Goal: Task Accomplishment & Management: Use online tool/utility

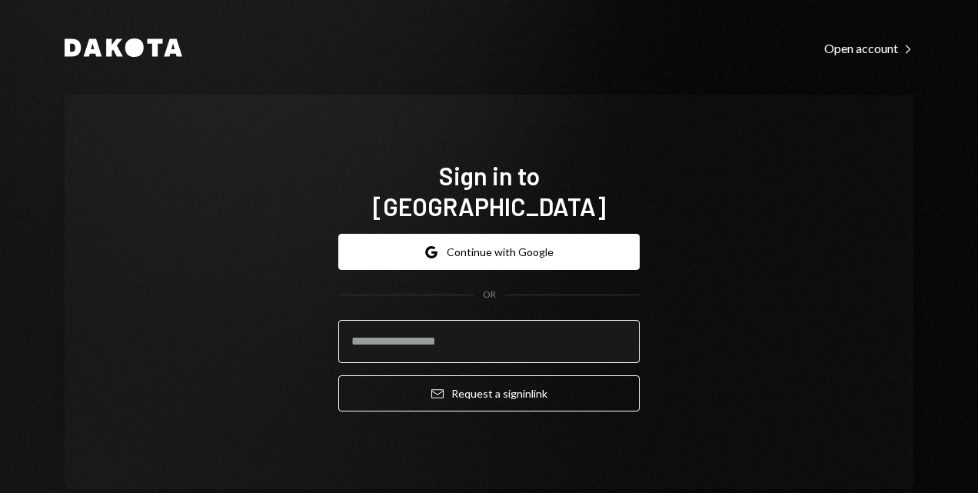
click at [412, 334] on input "email" at bounding box center [489, 341] width 302 height 43
type input "**********"
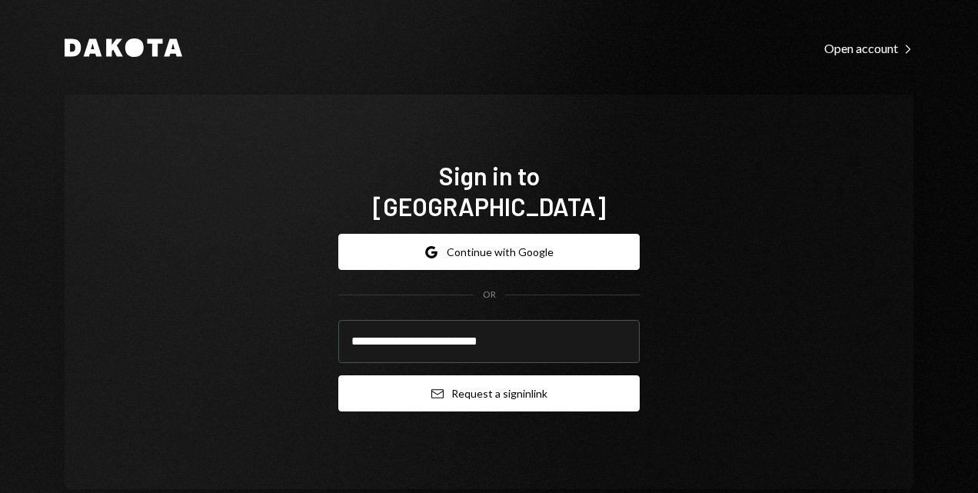
click at [494, 376] on button "Email Request a sign in link" at bounding box center [489, 393] width 302 height 36
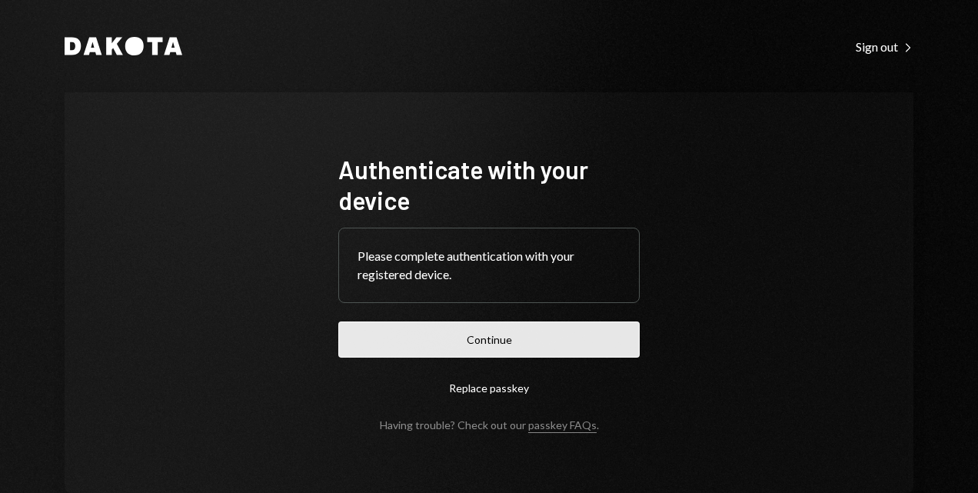
click at [468, 337] on button "Continue" at bounding box center [489, 340] width 302 height 36
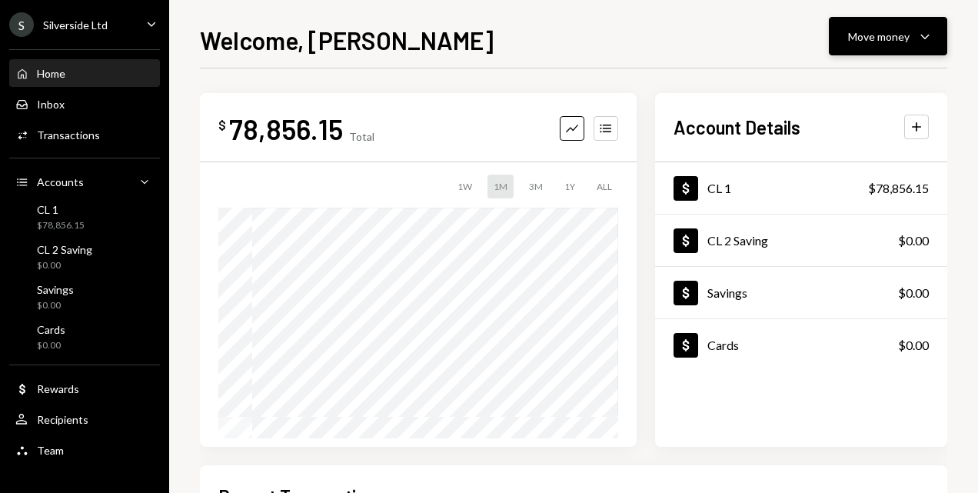
click at [875, 35] on div "Move money" at bounding box center [879, 36] width 62 height 16
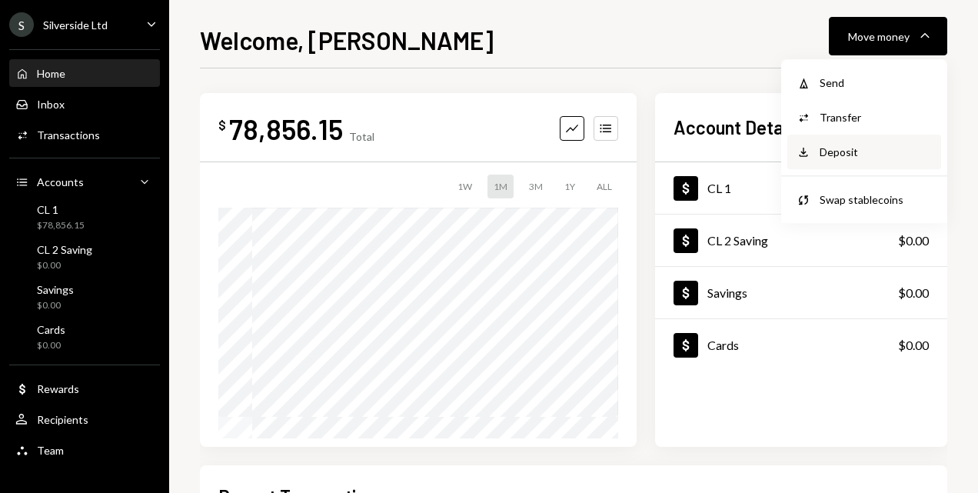
click at [832, 150] on div "Deposit" at bounding box center [876, 152] width 112 height 16
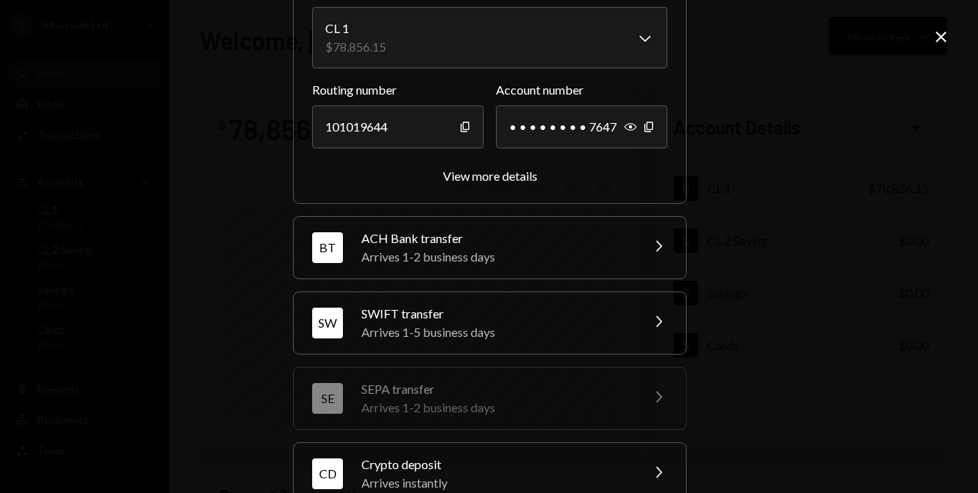
scroll to position [252, 0]
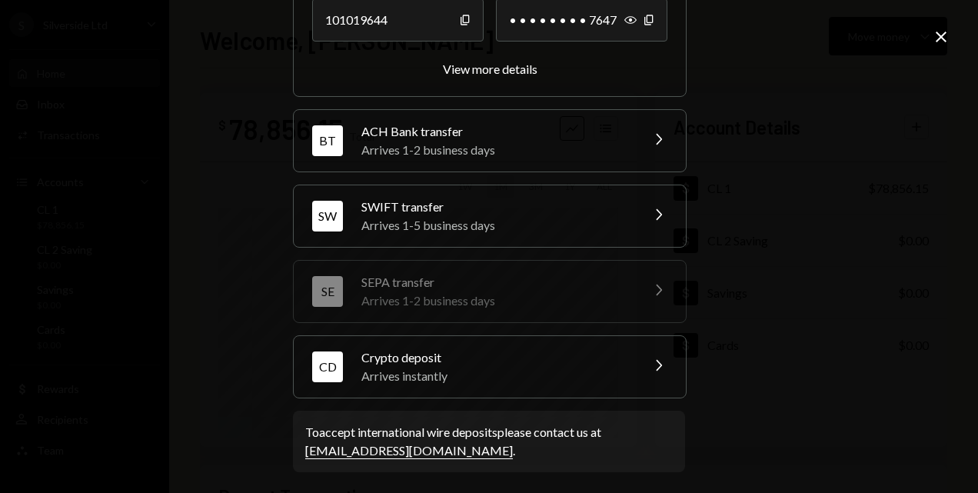
click at [458, 360] on div "Crypto deposit" at bounding box center [496, 357] width 269 height 18
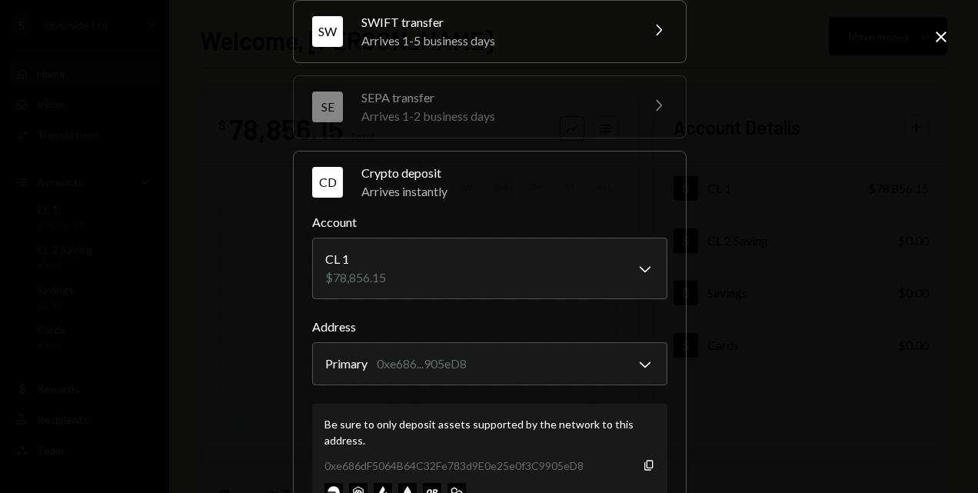
scroll to position [351, 0]
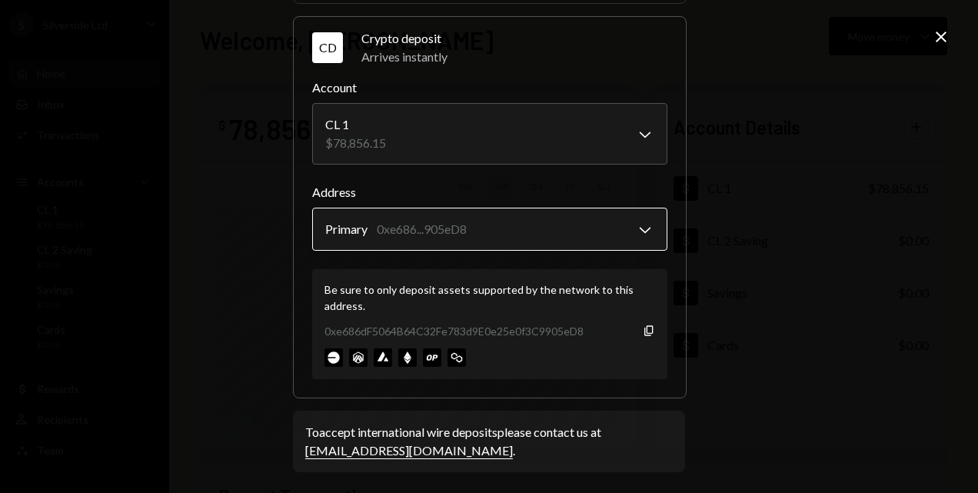
click at [637, 223] on body "S Silverside Ltd Caret Down Home Home Inbox Inbox Activities Transactions Accou…" at bounding box center [489, 246] width 978 height 493
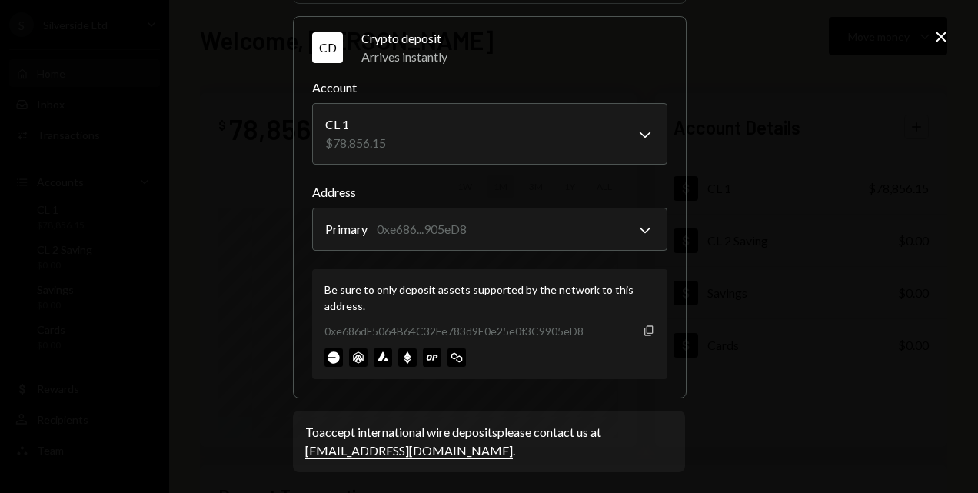
click at [648, 329] on icon "button" at bounding box center [649, 330] width 8 height 10
click at [165, 189] on div "**********" at bounding box center [489, 246] width 978 height 493
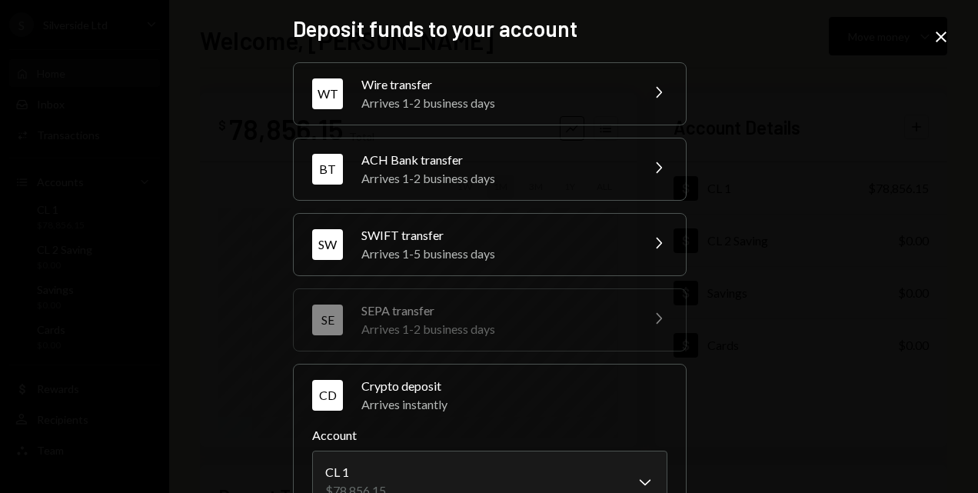
scroll to position [0, 0]
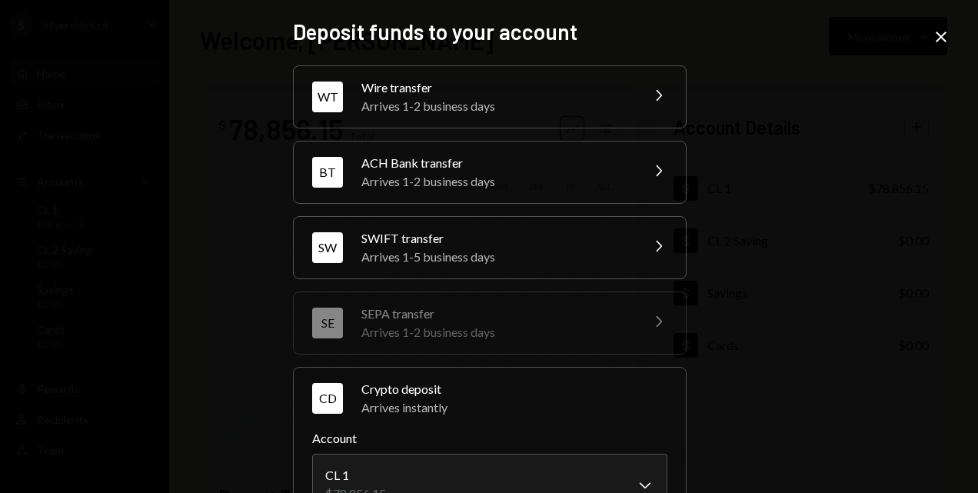
click at [942, 35] on icon at bounding box center [941, 37] width 11 height 11
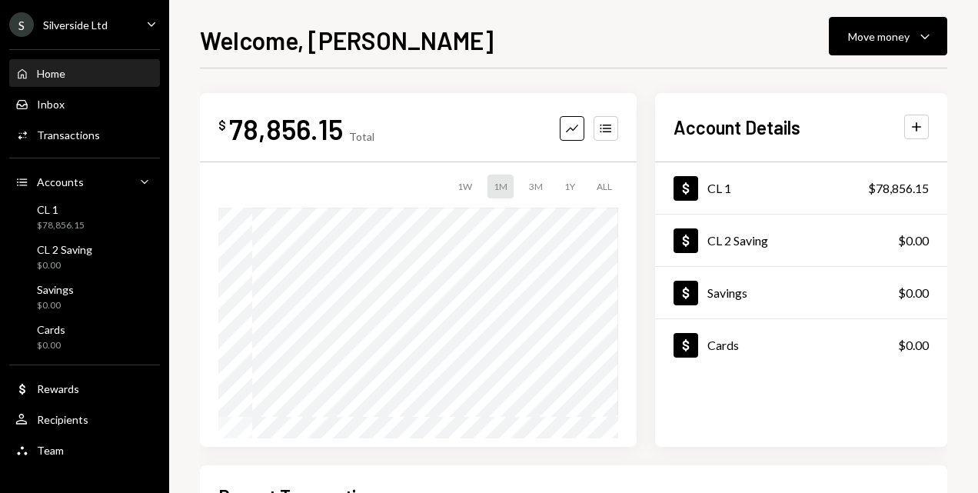
click at [58, 78] on div "Home" at bounding box center [51, 73] width 28 height 13
